Goal: Book appointment/travel/reservation

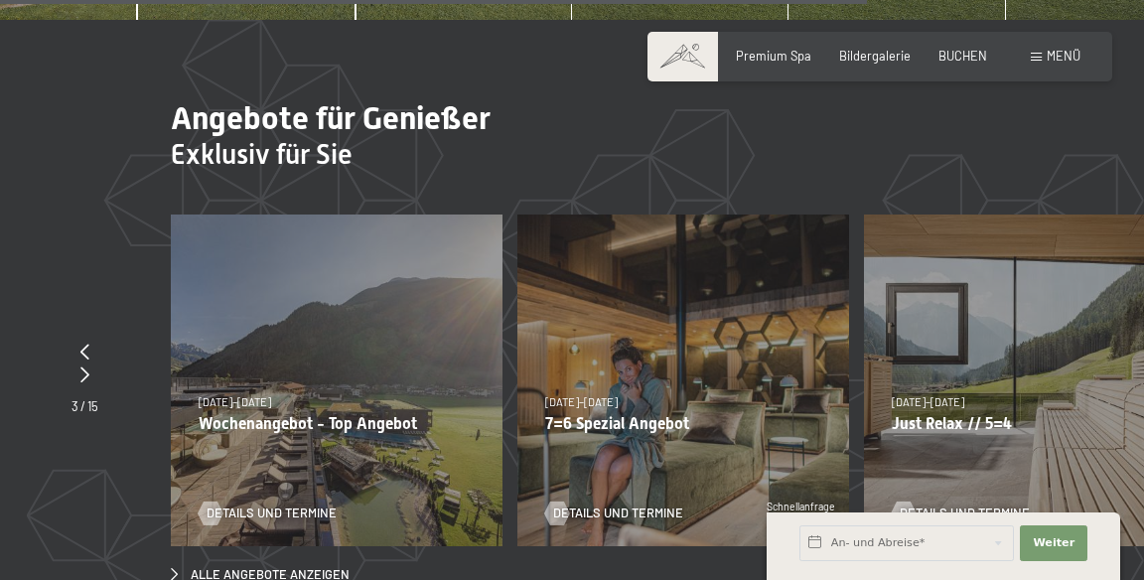
scroll to position [5333, 0]
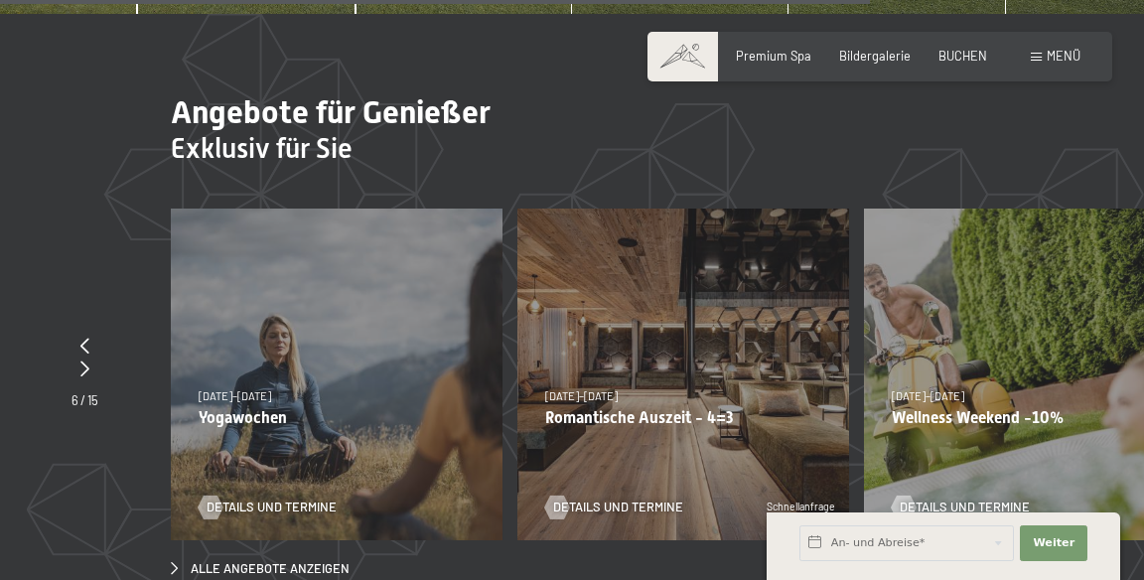
click at [747, 475] on div "Details und Termine" at bounding box center [677, 496] width 264 height 42
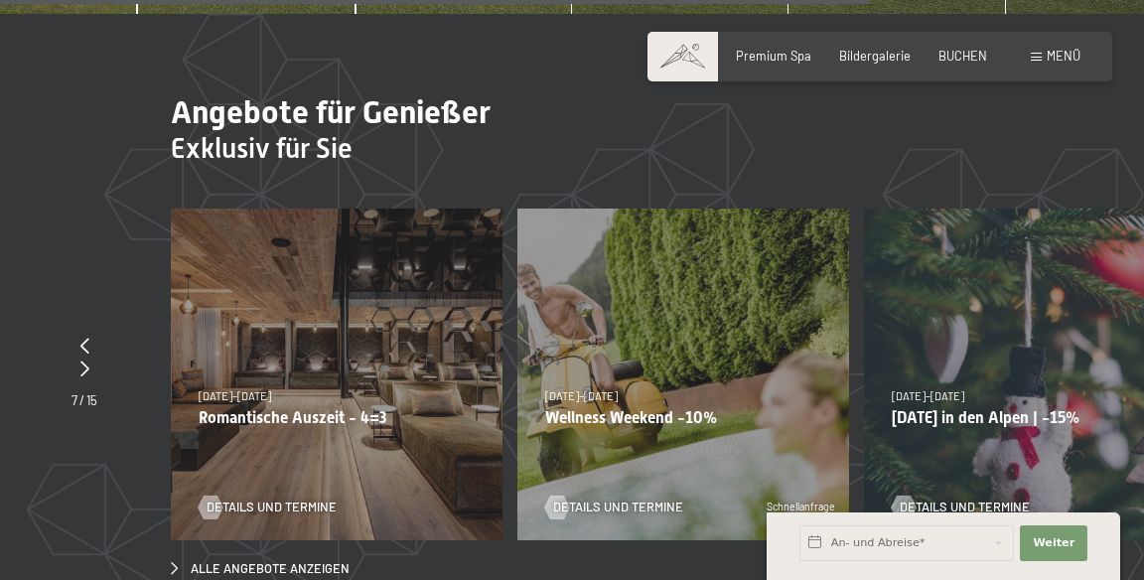
click at [328, 408] on p "Romantische Auszeit - 4=3" at bounding box center [337, 417] width 276 height 19
click at [249, 389] on span "[DATE]–[DATE]" at bounding box center [235, 395] width 72 height 13
click at [263, 389] on span "[DATE]–[DATE]" at bounding box center [235, 395] width 72 height 13
click at [240, 498] on span "Details und Termine" at bounding box center [291, 507] width 130 height 18
